Goal: Task Accomplishment & Management: Use online tool/utility

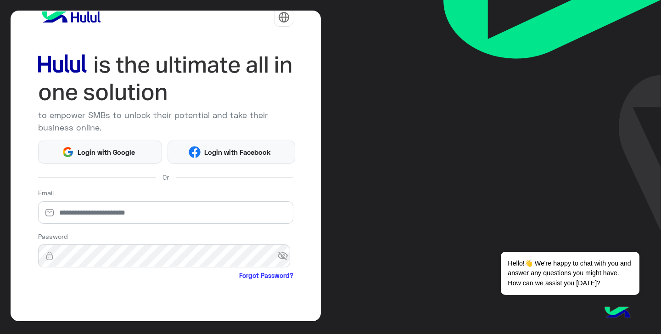
scroll to position [12, 0]
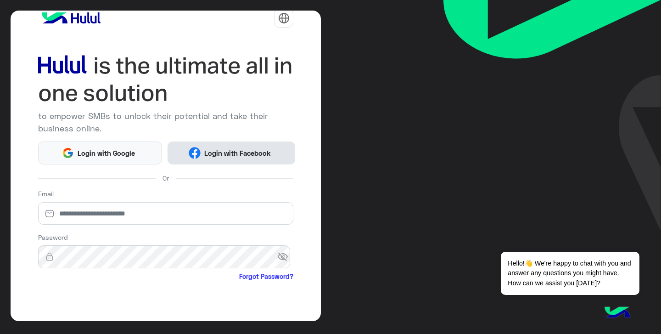
click at [214, 158] on button "Login with Facebook" at bounding box center [232, 152] width 128 height 23
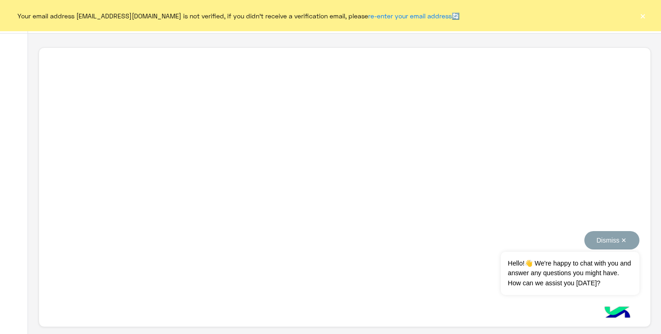
click at [615, 237] on button "Dismiss ✕" at bounding box center [611, 240] width 55 height 18
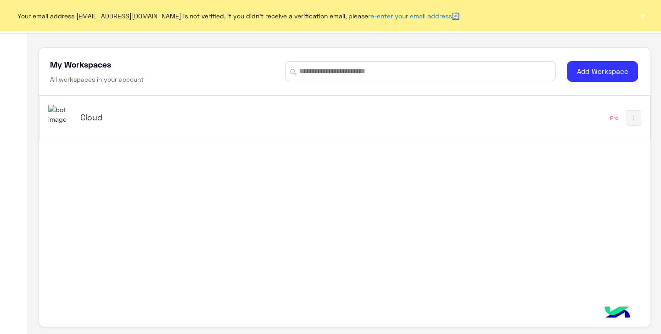
click at [84, 119] on h5 "Cloud" at bounding box center [186, 117] width 213 height 11
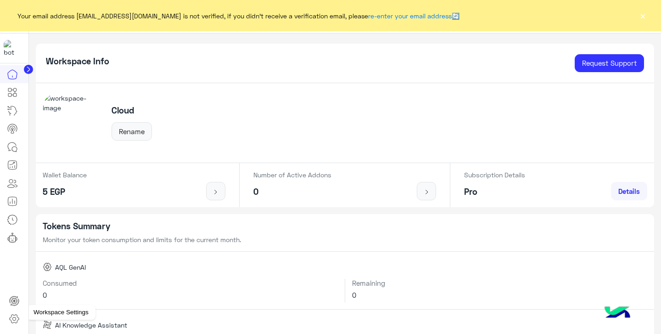
click at [15, 320] on icon at bounding box center [13, 318] width 3 height 3
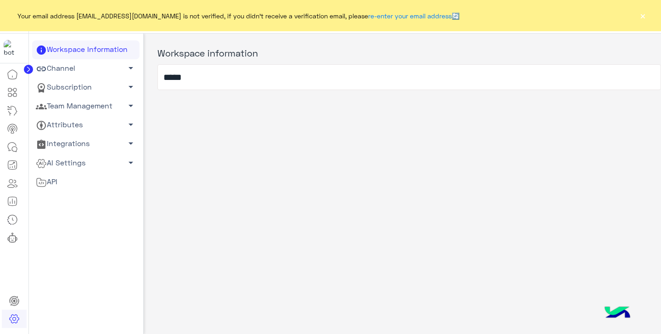
click at [127, 69] on span "arrow_drop_down" at bounding box center [130, 67] width 11 height 11
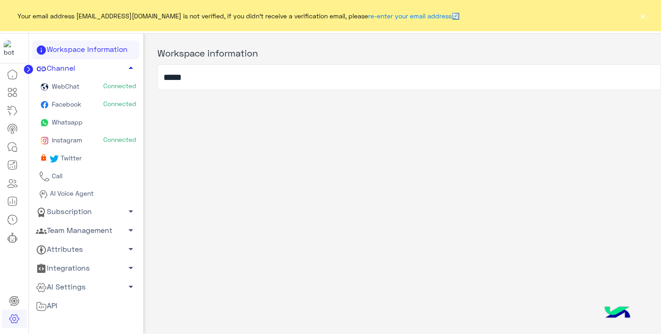
click at [73, 125] on span "Whatsapp" at bounding box center [66, 122] width 33 height 8
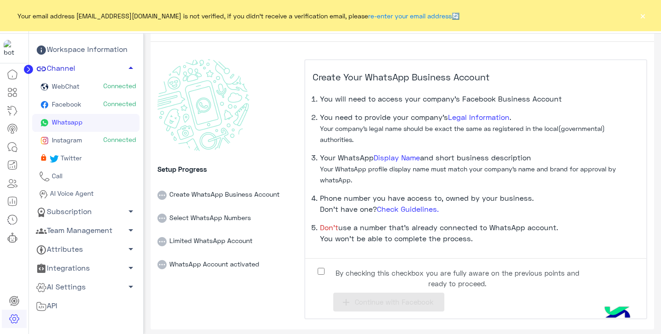
scroll to position [24, 0]
click at [353, 307] on button "add Continue with Facebook" at bounding box center [388, 301] width 111 height 19
click at [410, 304] on span "Continue with Facebook" at bounding box center [394, 302] width 79 height 8
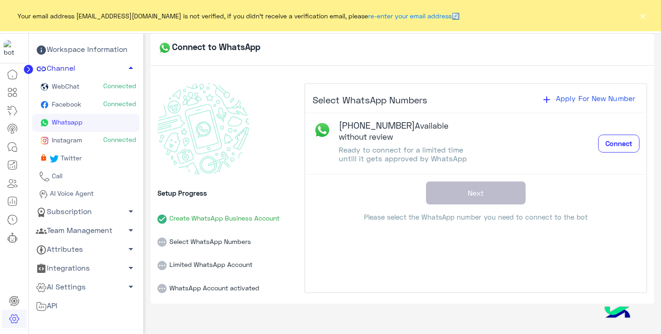
scroll to position [0, 0]
click at [614, 146] on span "Connect" at bounding box center [619, 143] width 27 height 8
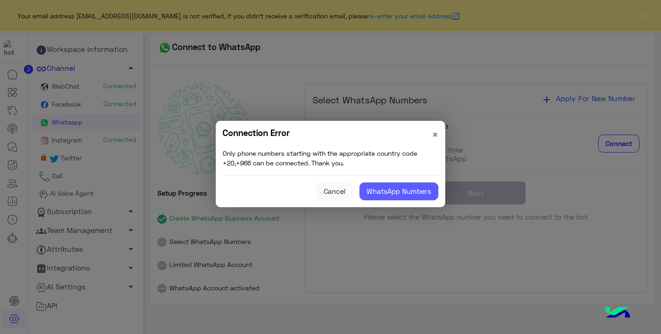
click at [407, 193] on button "WhatsApp Numbers" at bounding box center [398, 191] width 79 height 18
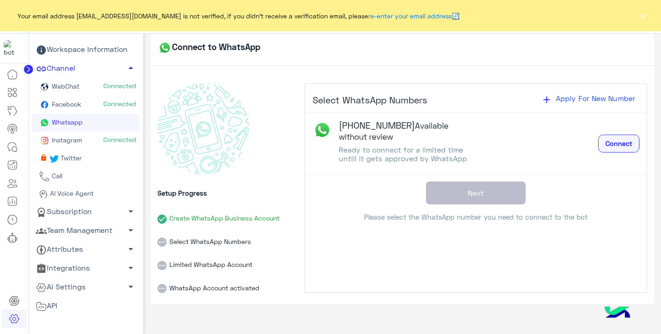
click at [624, 145] on span "Connect" at bounding box center [619, 143] width 27 height 8
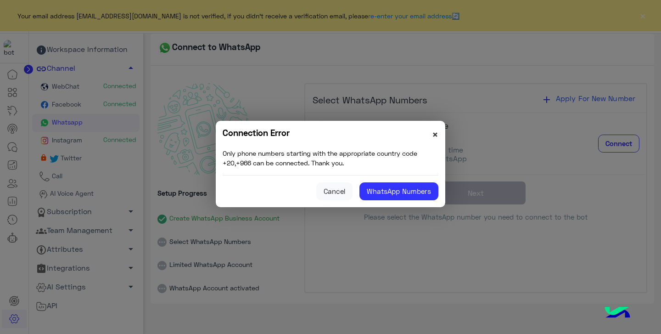
click at [433, 136] on span "×" at bounding box center [435, 134] width 6 height 12
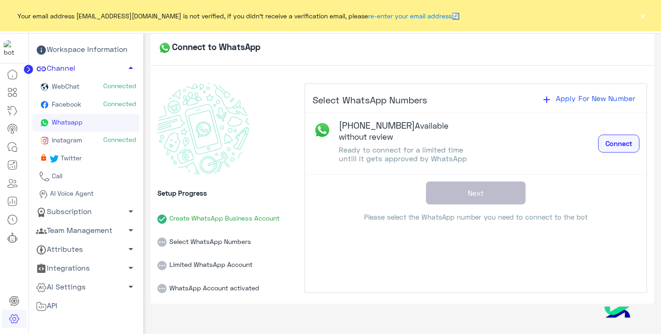
click at [622, 151] on button "Connect" at bounding box center [618, 144] width 41 height 18
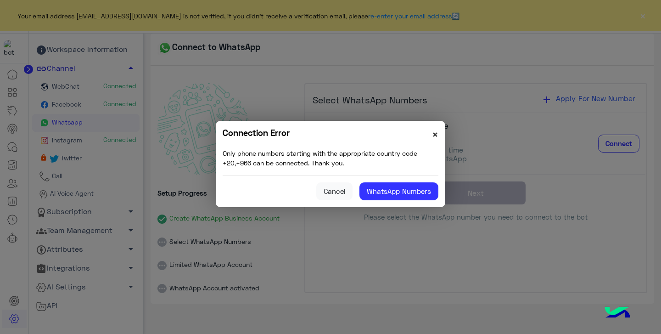
click at [432, 133] on span "×" at bounding box center [435, 134] width 6 height 12
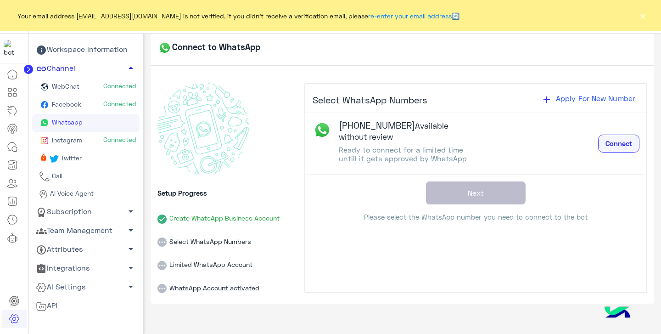
click at [615, 146] on span "Connect" at bounding box center [619, 143] width 27 height 8
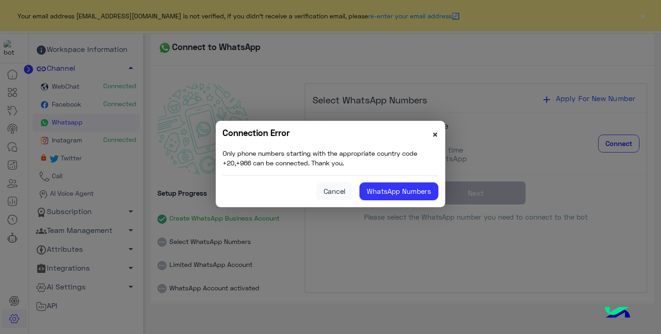
click at [437, 135] on span "×" at bounding box center [435, 134] width 6 height 12
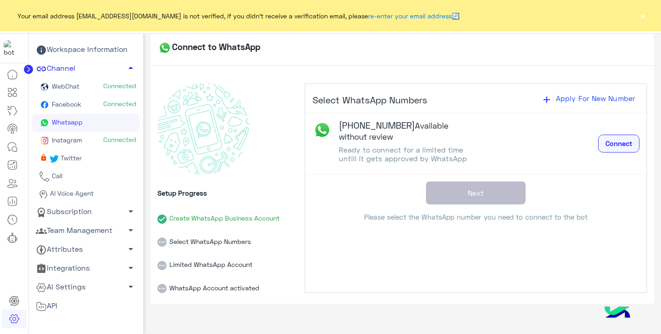
click at [623, 143] on span "Connect" at bounding box center [619, 143] width 27 height 8
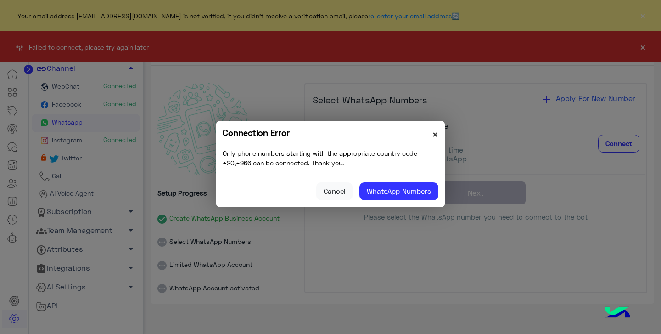
click at [436, 129] on span "×" at bounding box center [435, 134] width 6 height 12
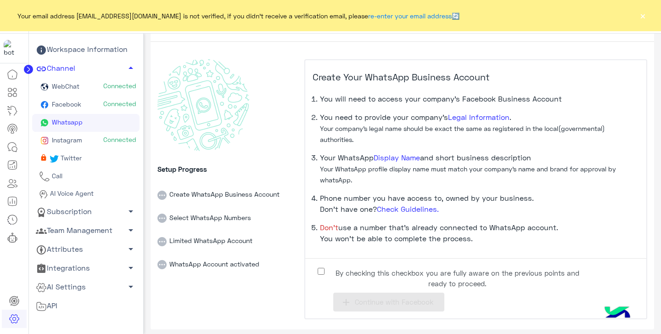
scroll to position [24, 0]
click at [375, 298] on span "Continue with Facebook" at bounding box center [394, 302] width 79 height 8
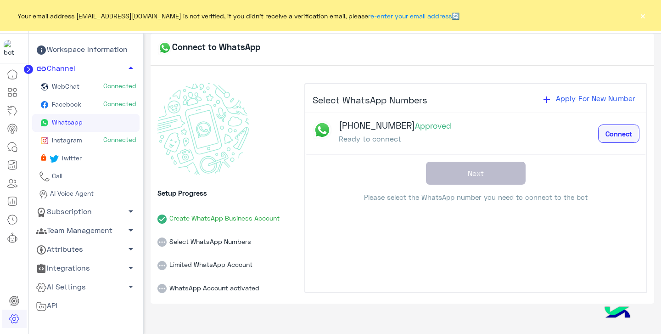
click at [623, 135] on span "Connect" at bounding box center [619, 133] width 27 height 8
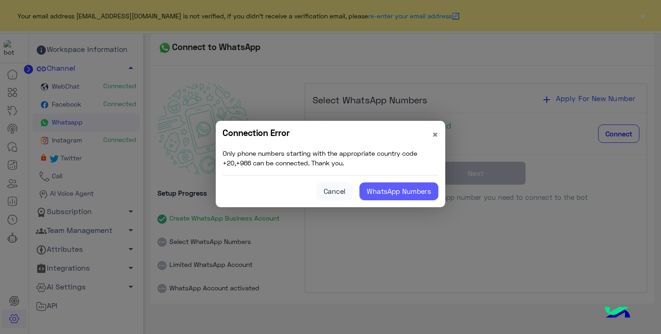
click at [428, 191] on button "WhatsApp Numbers" at bounding box center [398, 191] width 79 height 18
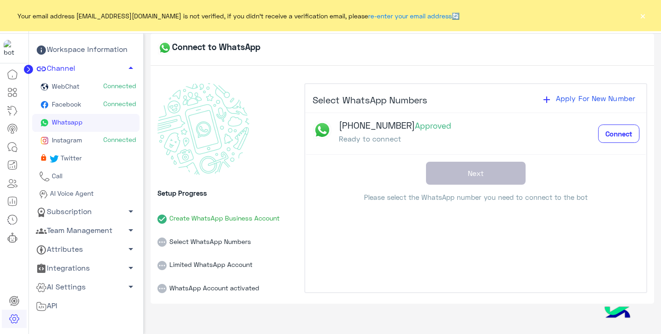
click at [465, 178] on div "Select WhatsApp Numbers add Apply For New Number +20 10 44420863 Approved Ready…" at bounding box center [475, 143] width 341 height 119
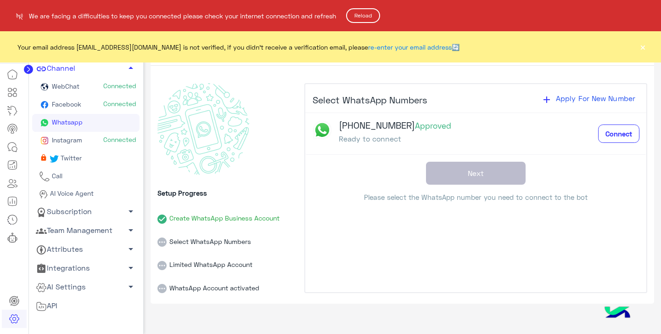
click at [374, 16] on button "Reload" at bounding box center [363, 15] width 34 height 15
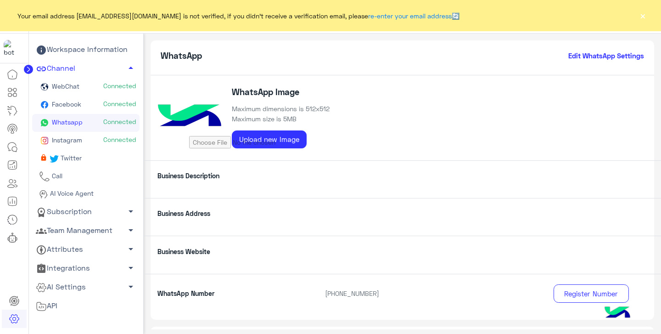
click at [201, 174] on p "Business Description" at bounding box center [235, 176] width 168 height 10
click at [194, 211] on p "Business Address" at bounding box center [235, 213] width 168 height 10
click at [202, 176] on p "Business Description" at bounding box center [235, 176] width 168 height 10
click at [260, 140] on input "file" at bounding box center [259, 138] width 140 height 19
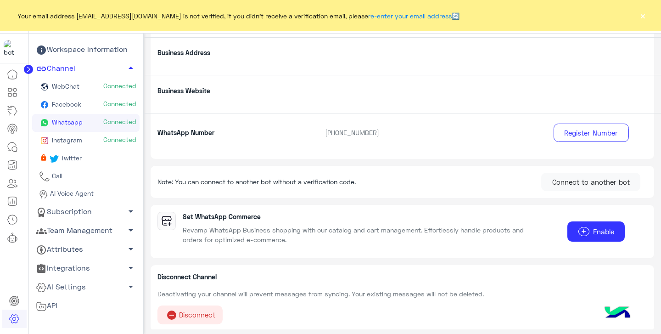
scroll to position [160, 0]
click at [562, 186] on button "Connect to another bot" at bounding box center [590, 182] width 99 height 18
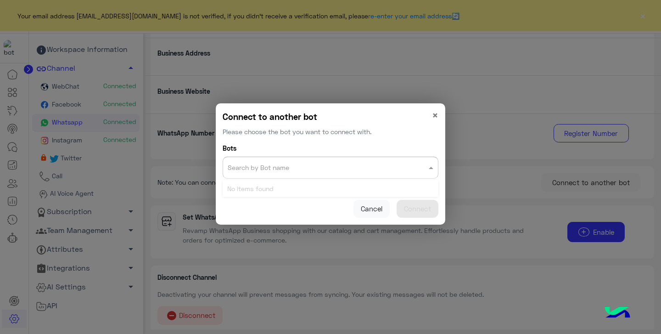
click at [398, 176] on div "Search by Bot name" at bounding box center [331, 168] width 216 height 22
click at [438, 109] on span "×" at bounding box center [435, 115] width 6 height 12
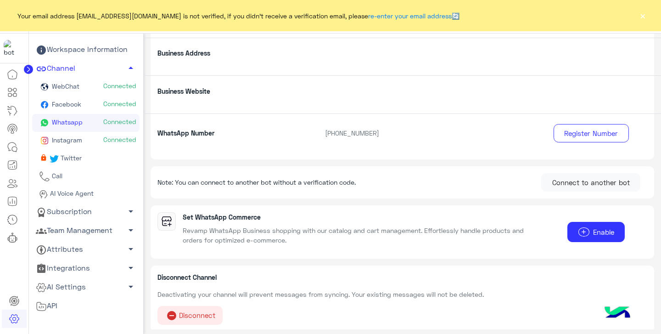
click at [129, 269] on span "arrow_drop_down" at bounding box center [130, 267] width 11 height 11
click at [126, 252] on span "arrow_drop_down" at bounding box center [130, 248] width 11 height 11
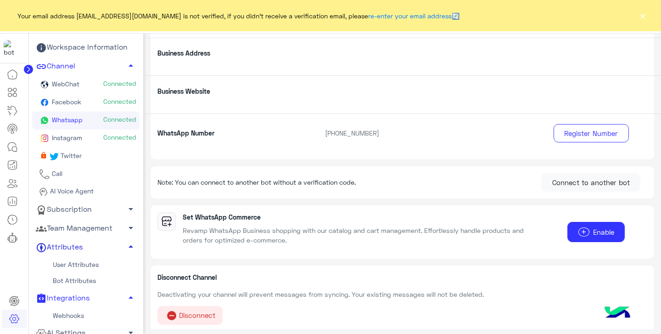
click at [125, 236] on app-toggle-nav-arrow "arrow_drop_down" at bounding box center [130, 229] width 11 height 14
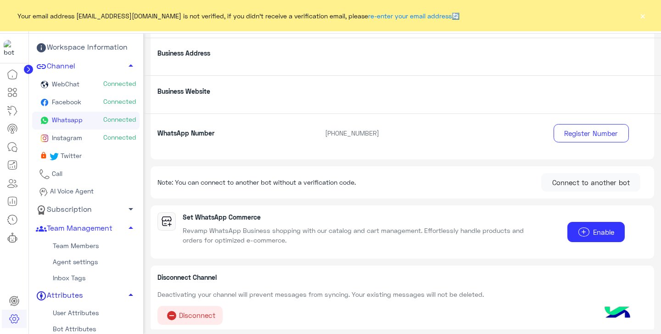
click at [125, 216] on app-toggle-nav-arrow "arrow_drop_down" at bounding box center [130, 210] width 11 height 14
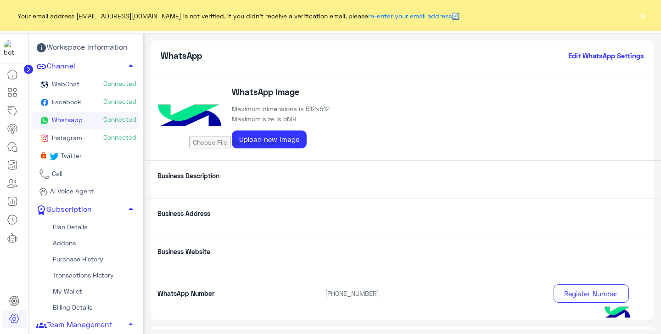
scroll to position [0, 0]
